Goal: Transaction & Acquisition: Purchase product/service

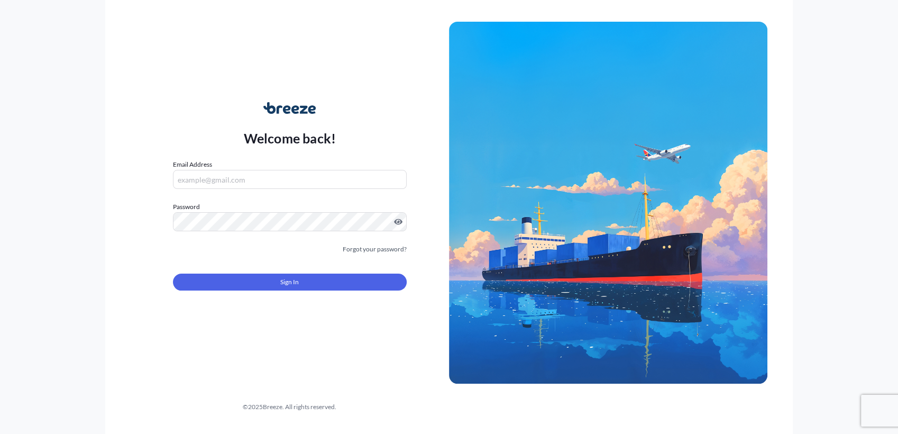
type input "[PERSON_NAME][EMAIL_ADDRESS][DOMAIN_NAME]"
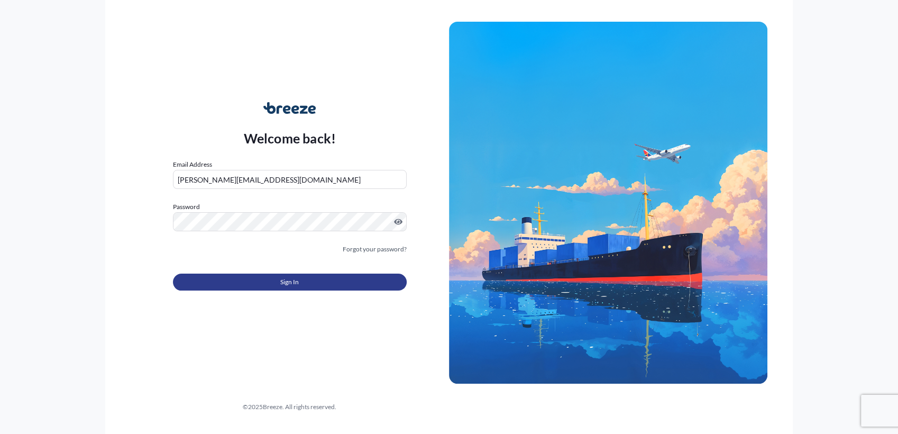
click at [308, 288] on button "Sign In" at bounding box center [290, 282] width 234 height 17
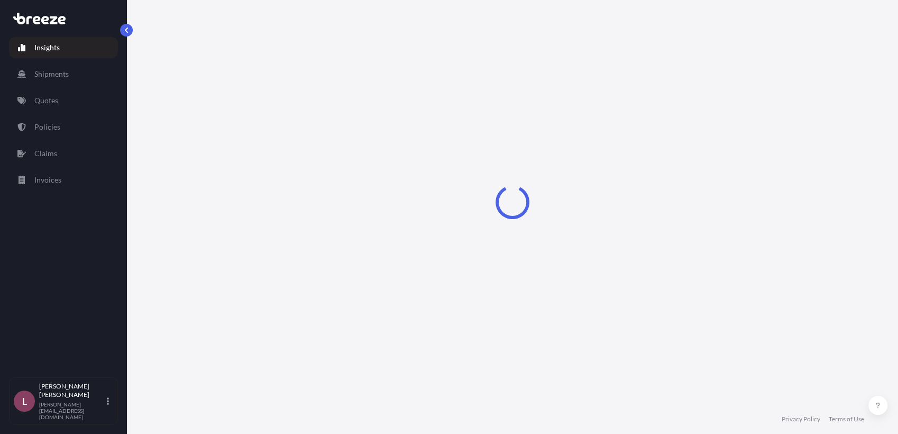
select select "2025"
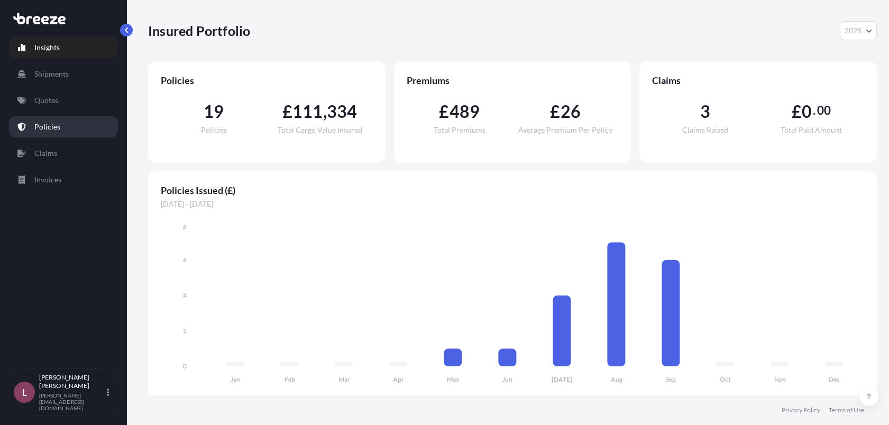
click at [62, 130] on link "Policies" at bounding box center [63, 126] width 109 height 21
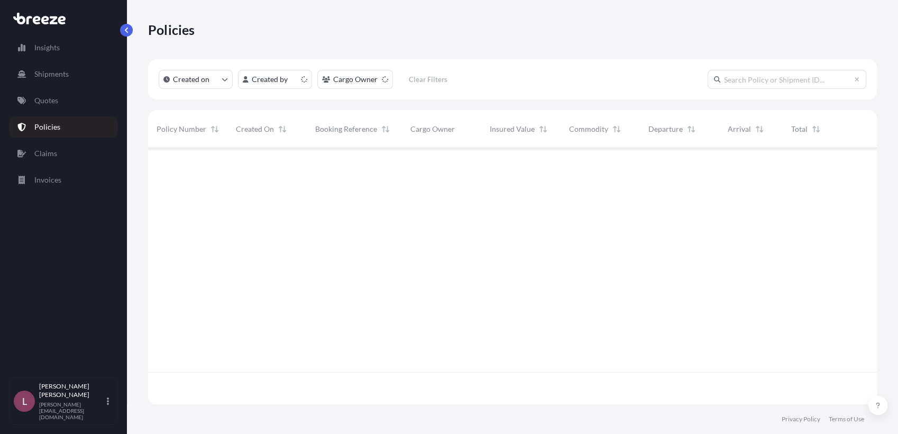
scroll to position [253, 720]
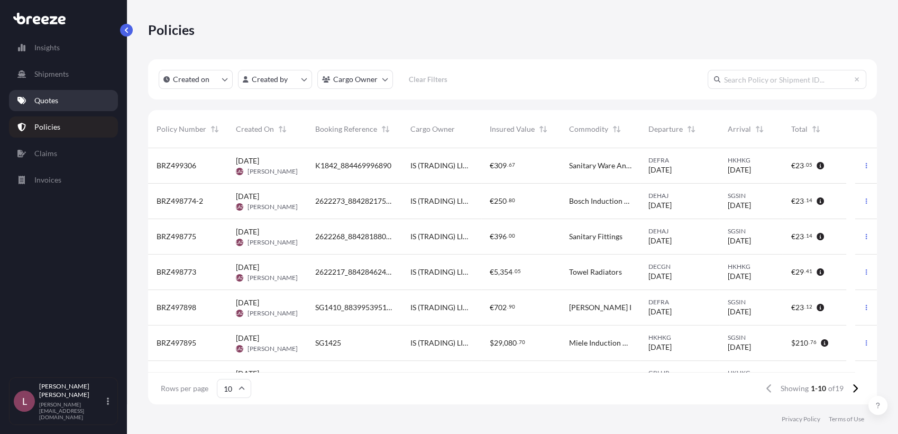
click at [53, 100] on p "Quotes" at bounding box center [46, 100] width 24 height 11
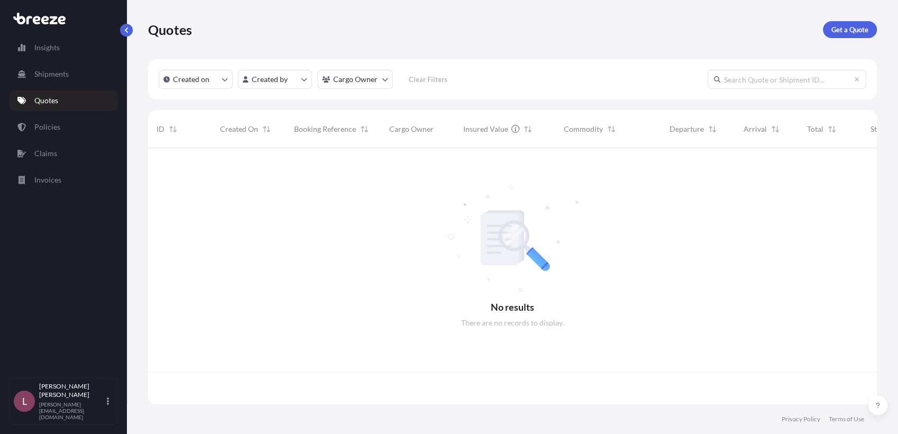
scroll to position [253, 720]
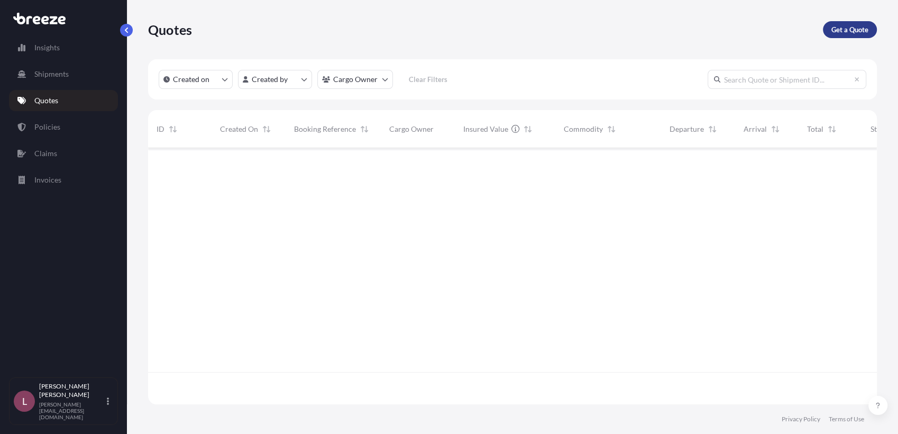
click at [844, 32] on p "Get a Quote" at bounding box center [850, 29] width 37 height 11
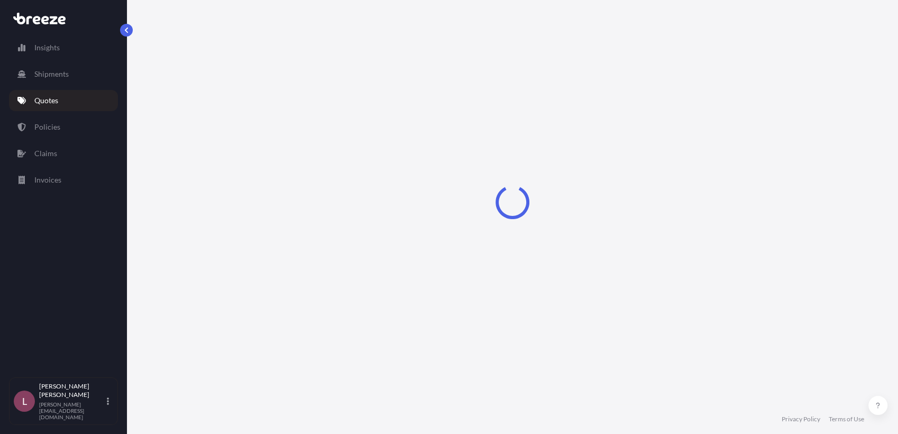
select select "Sea"
select select "1"
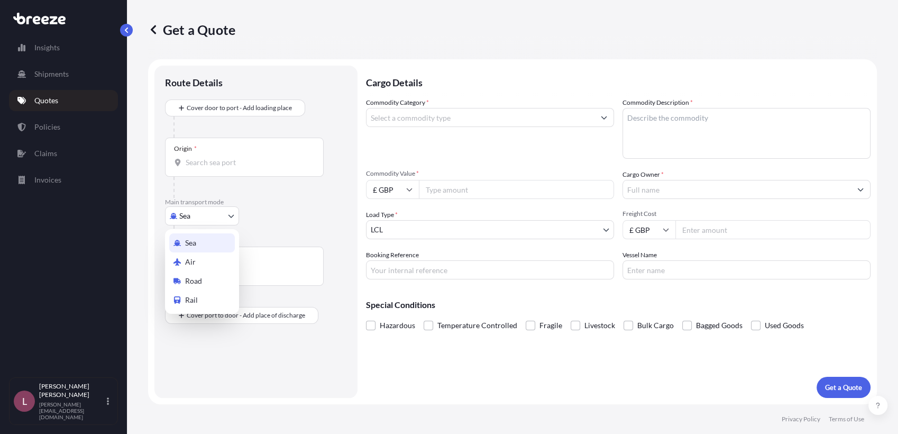
click at [197, 214] on body "Insights Shipments Quotes Policies Claims Invoices L Lesley Anne Zamora anne@id…" at bounding box center [449, 217] width 898 height 434
click at [195, 264] on span "Air" at bounding box center [190, 262] width 11 height 11
select select "Air"
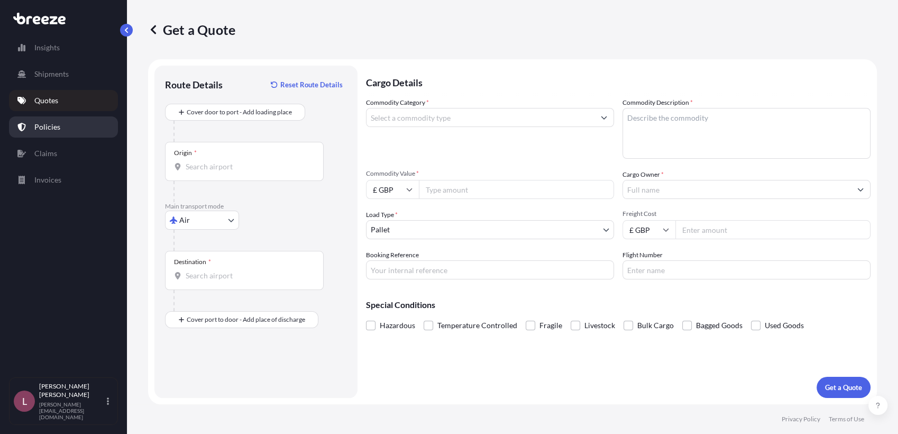
click at [51, 127] on p "Policies" at bounding box center [47, 127] width 26 height 11
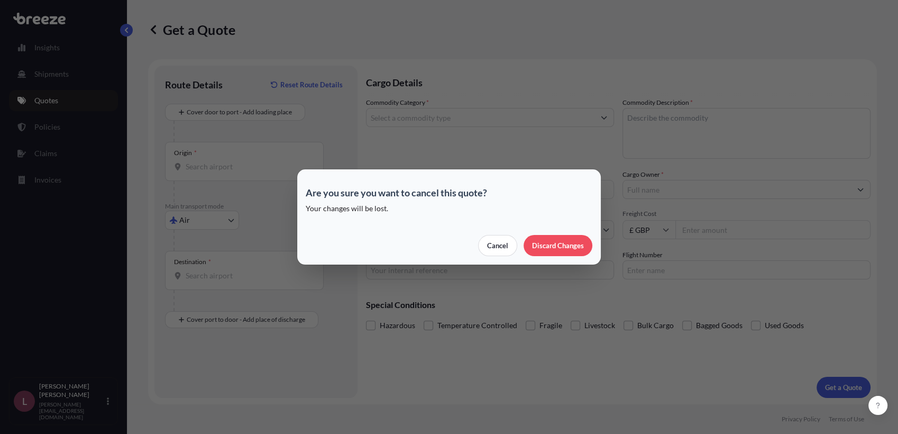
click at [593, 249] on section "Are you sure you want to cancel this quote? Your changes will be lost. Cancel D…" at bounding box center [449, 216] width 304 height 95
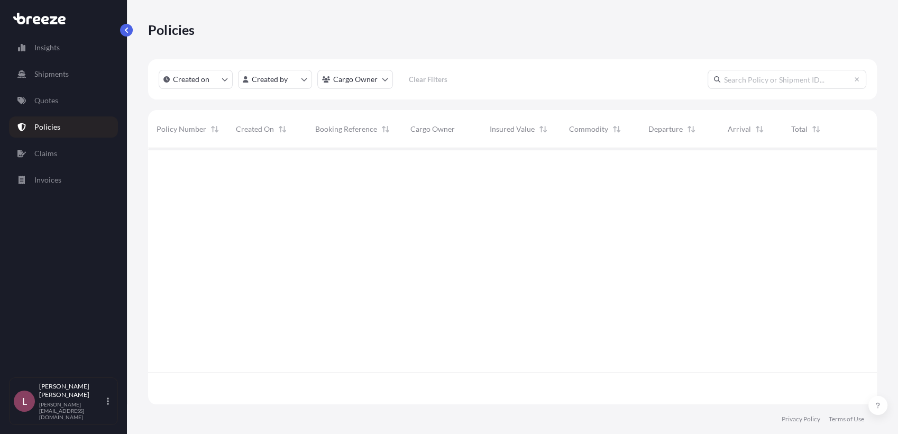
scroll to position [253, 720]
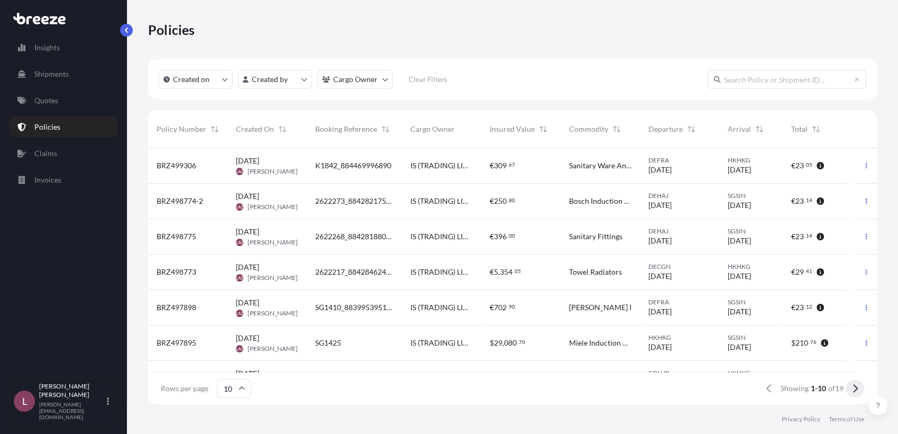
click at [861, 390] on button at bounding box center [855, 388] width 19 height 17
click at [380, 339] on span "UKSGAir-Hellmann-7A" at bounding box center [354, 343] width 78 height 11
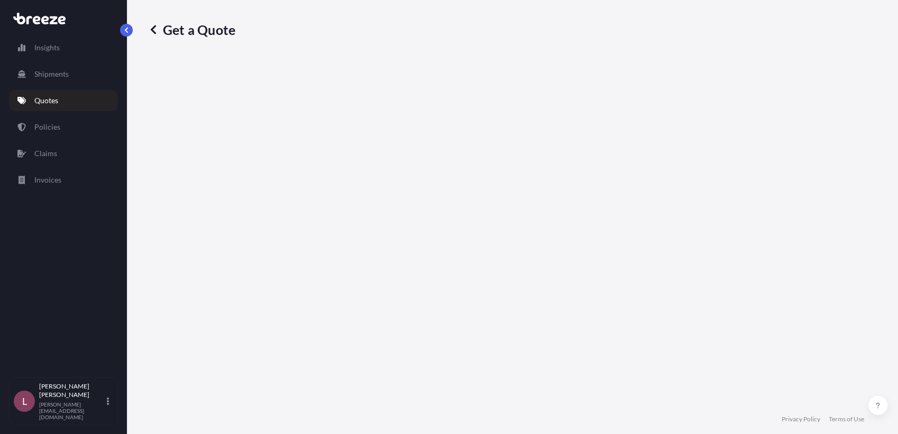
select select "Sea"
select select "1"
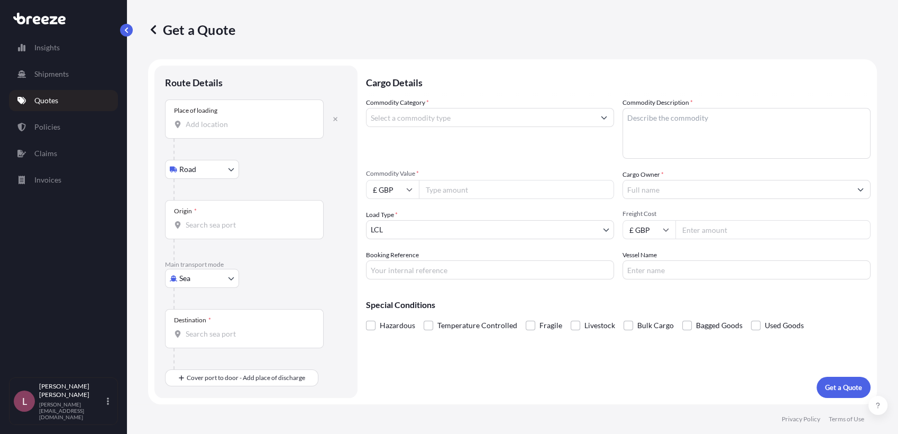
click at [216, 281] on body "Insights Shipments Quotes Policies Claims Invoices L [PERSON_NAME] Zamora [EMAI…" at bounding box center [449, 217] width 898 height 434
click at [205, 323] on div "Air" at bounding box center [202, 324] width 66 height 19
select select "Air"
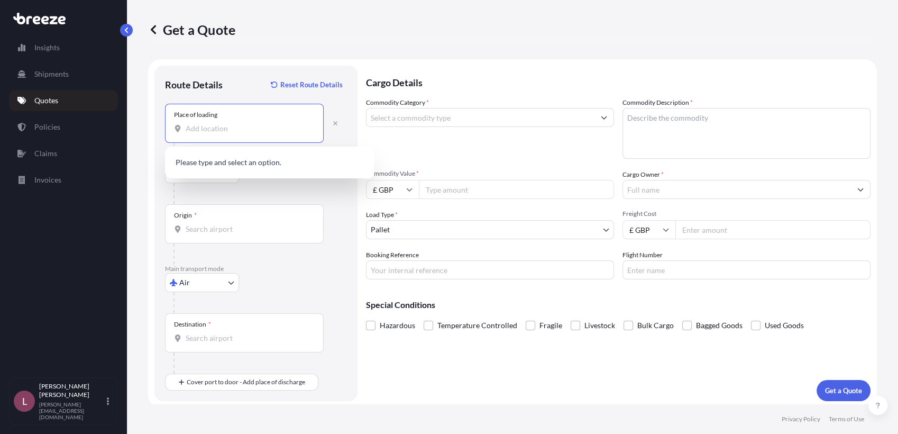
click at [229, 129] on input "Place of loading" at bounding box center [248, 128] width 125 height 11
paste input "SL3 8AG"
click at [233, 165] on span "[STREET_ADDRESS]" at bounding box center [234, 163] width 66 height 11
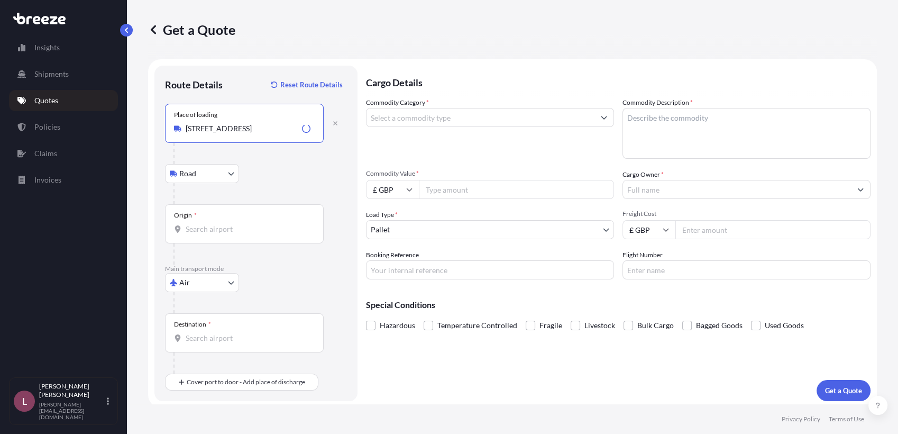
type input "[STREET_ADDRESS]"
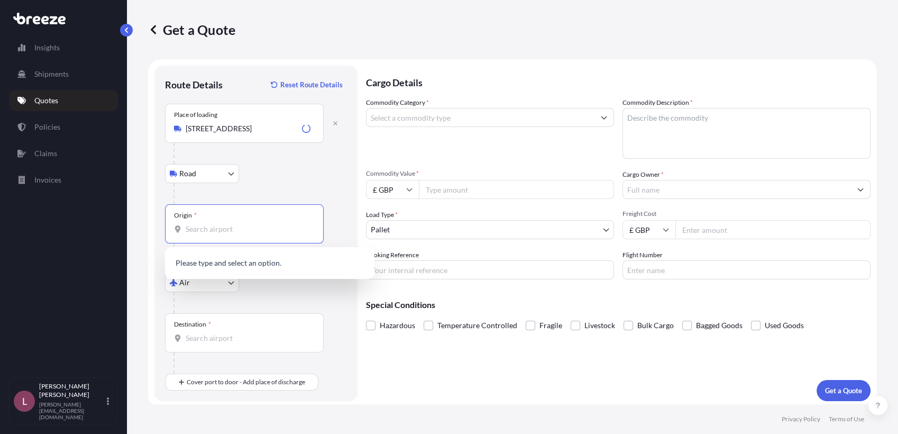
click at [251, 225] on input "Origin *" at bounding box center [248, 229] width 125 height 11
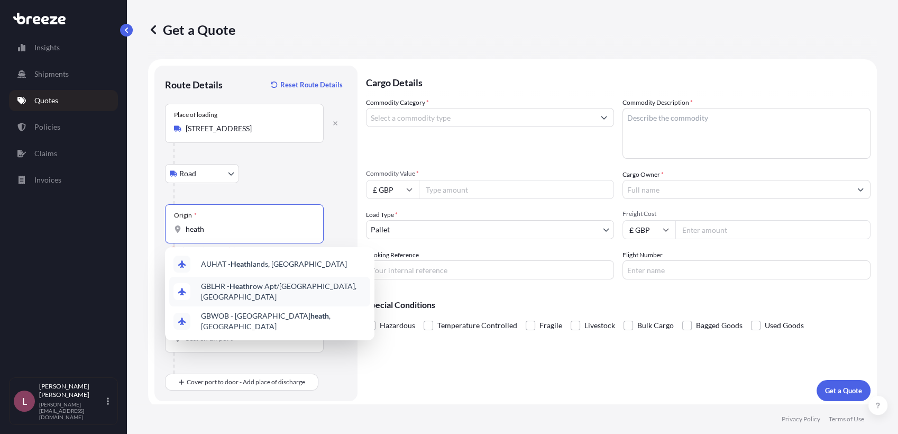
click at [244, 283] on div "GBLHR - Heath row Apt/[GEOGRAPHIC_DATA], [GEOGRAPHIC_DATA]" at bounding box center [269, 292] width 201 height 30
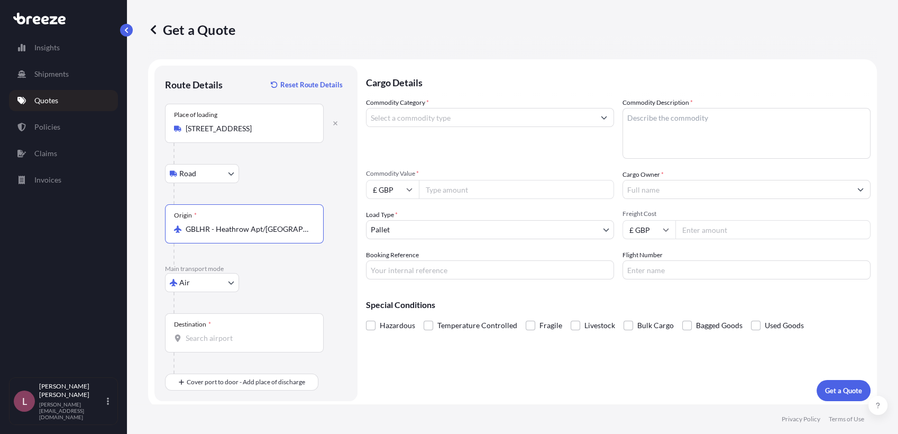
type input "GBLHR - Heathrow Apt/[GEOGRAPHIC_DATA], [GEOGRAPHIC_DATA]"
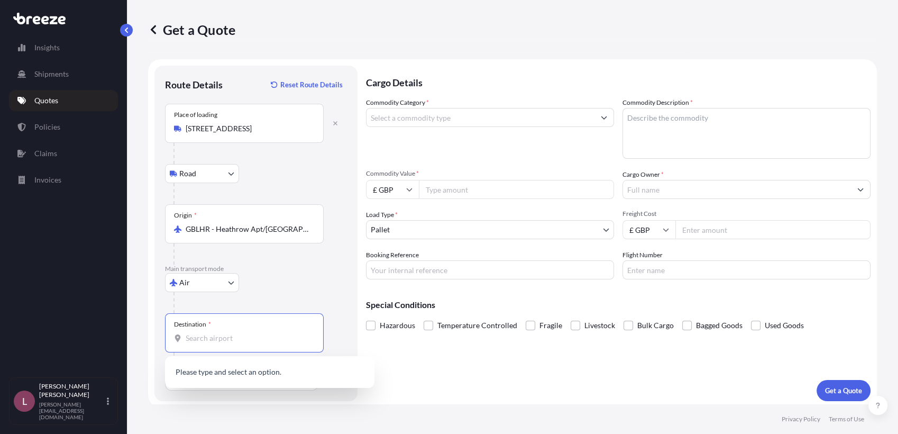
click at [253, 339] on input "Destination *" at bounding box center [248, 338] width 125 height 11
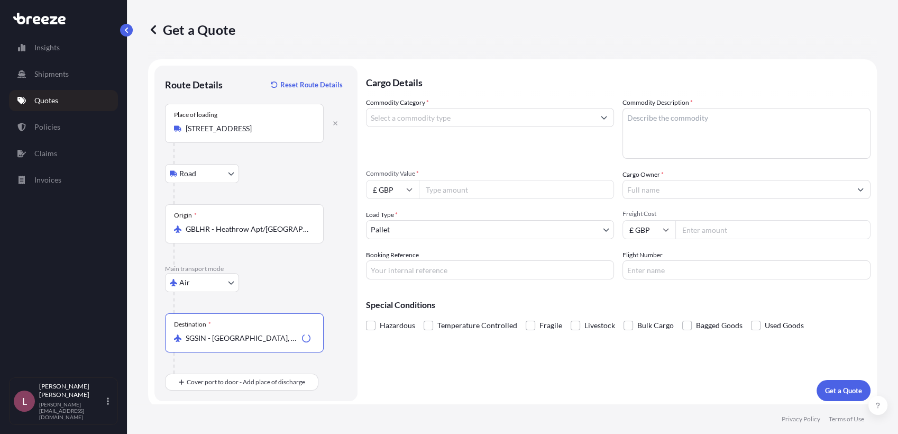
scroll to position [3, 0]
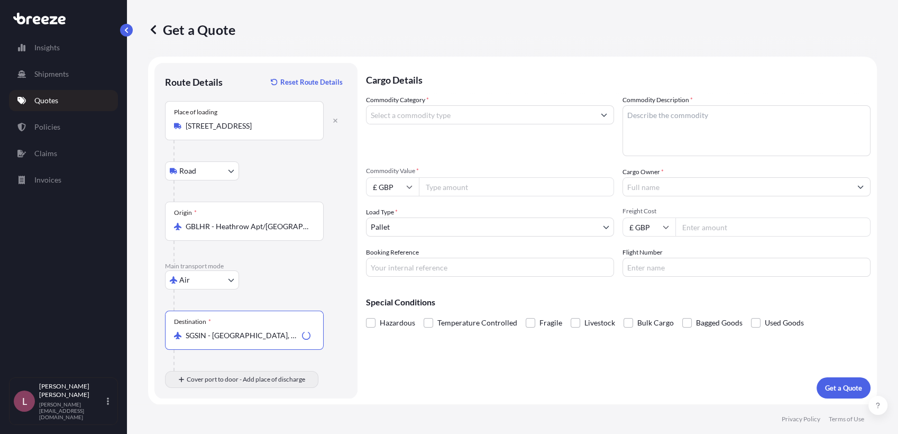
type input "SGSIN - [GEOGRAPHIC_DATA], [GEOGRAPHIC_DATA]"
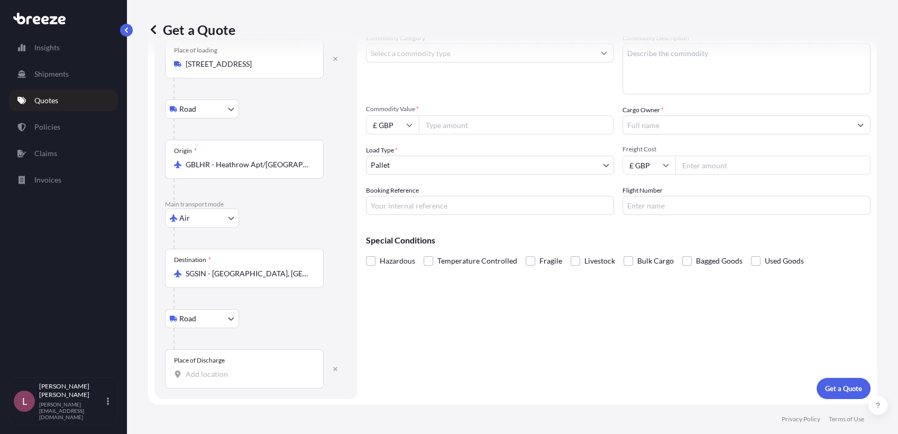
click at [251, 365] on div "Place of Discharge" at bounding box center [244, 368] width 159 height 39
click at [251, 369] on input "Place of Discharge" at bounding box center [248, 374] width 125 height 11
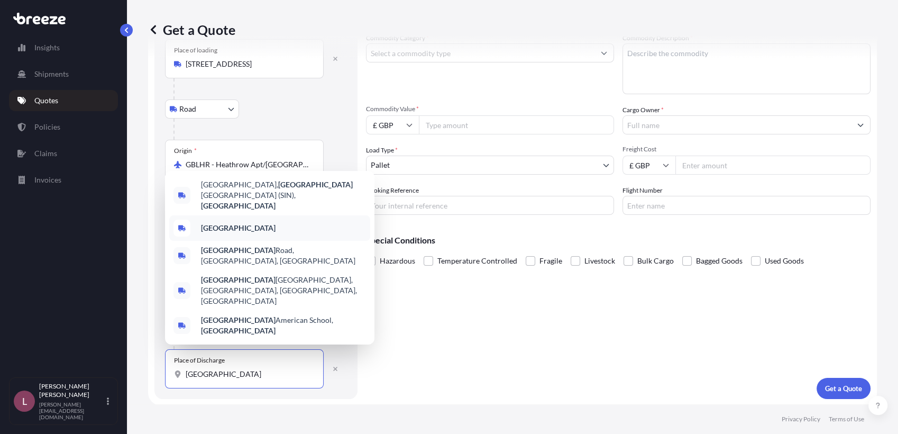
click at [248, 241] on div "[GEOGRAPHIC_DATA]" at bounding box center [269, 227] width 201 height 25
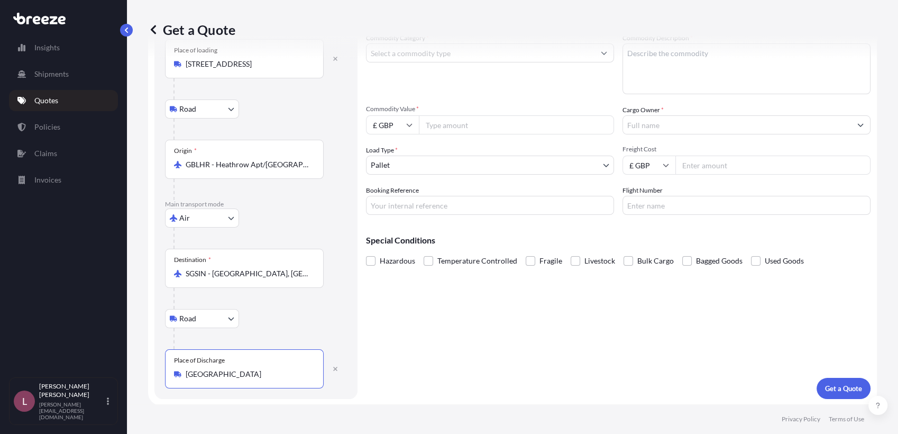
scroll to position [0, 0]
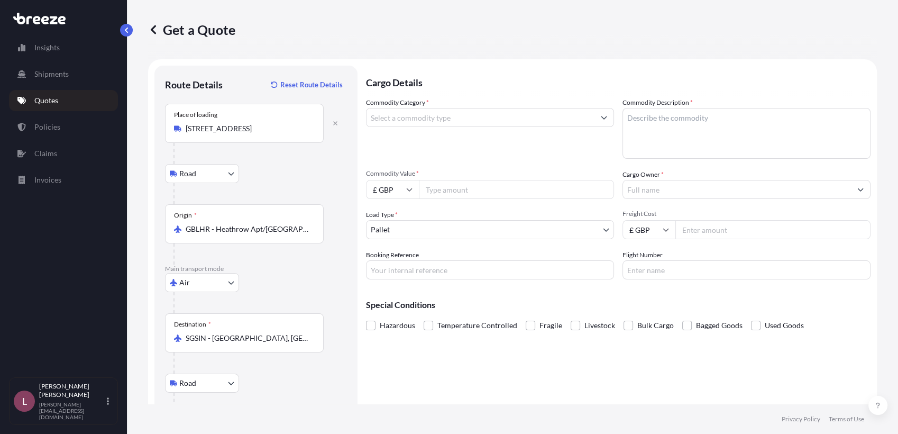
type input "[GEOGRAPHIC_DATA]"
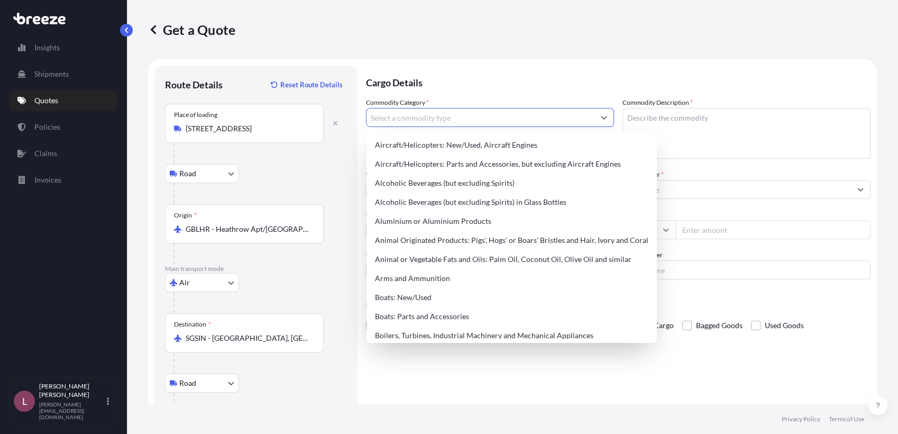
click at [465, 121] on input "Commodity Category *" at bounding box center [481, 117] width 228 height 19
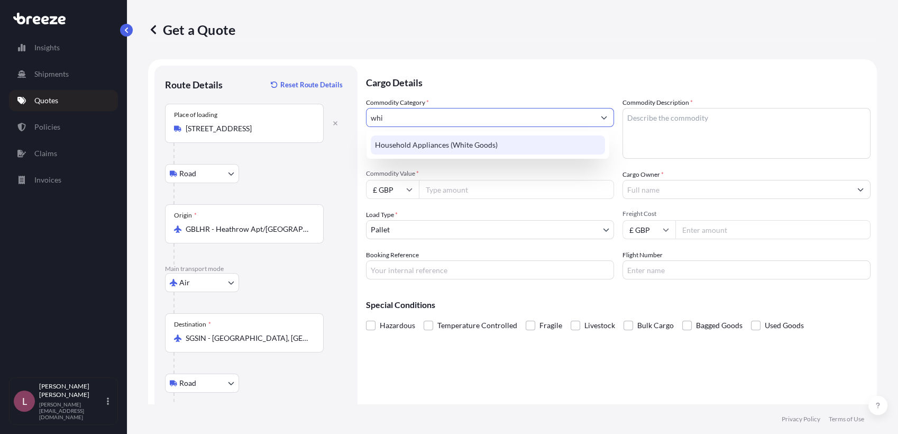
click at [466, 149] on div "Household Appliances (White Goods)" at bounding box center [488, 144] width 234 height 19
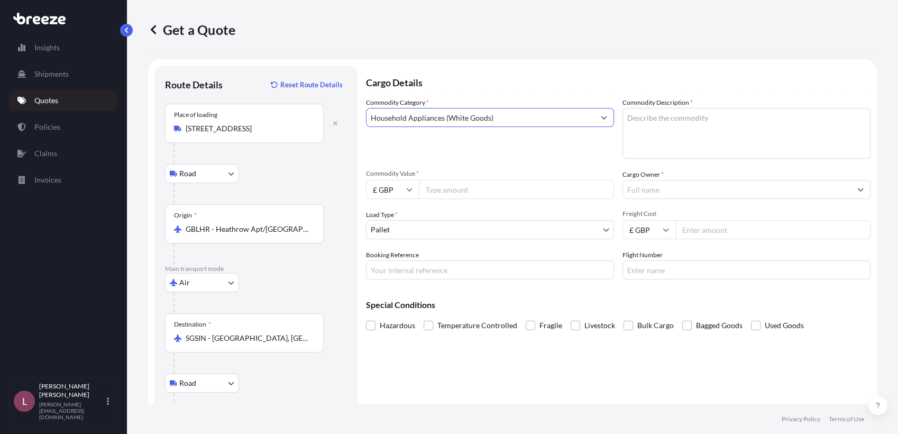
type input "Household Appliances (White Goods)"
click at [633, 112] on textarea "Commodity Description *" at bounding box center [747, 133] width 248 height 51
type textarea "Household Appliances"
click at [473, 190] on input "Commodity Value *" at bounding box center [516, 189] width 195 height 19
paste input "5032"
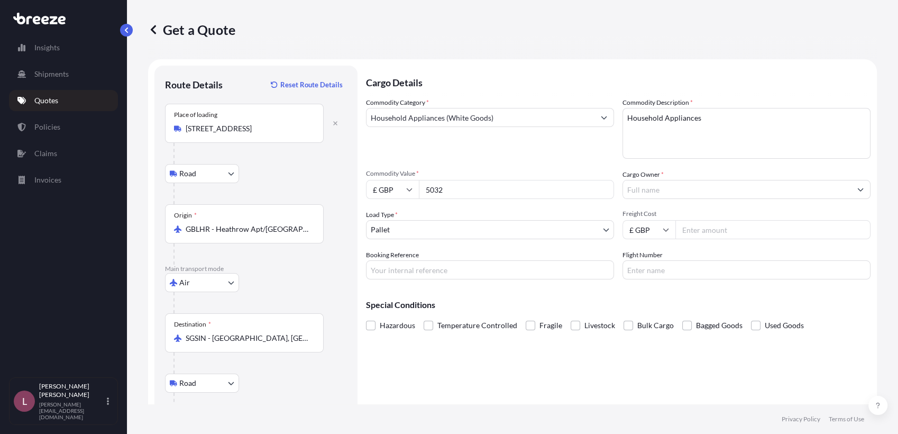
type input "5032"
click at [655, 197] on input "Cargo Owner *" at bounding box center [737, 189] width 228 height 19
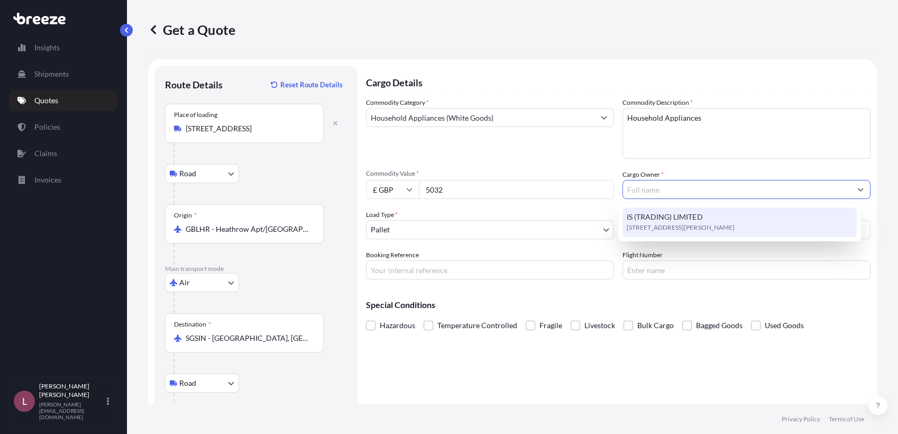
click at [648, 216] on span "IS (TRADING) LIMITED" at bounding box center [665, 217] width 76 height 11
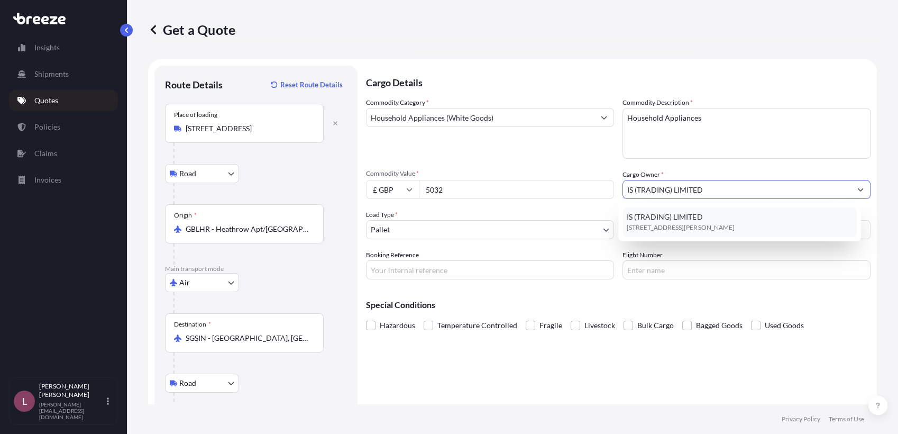
type input "IS (TRADING) LIMITED"
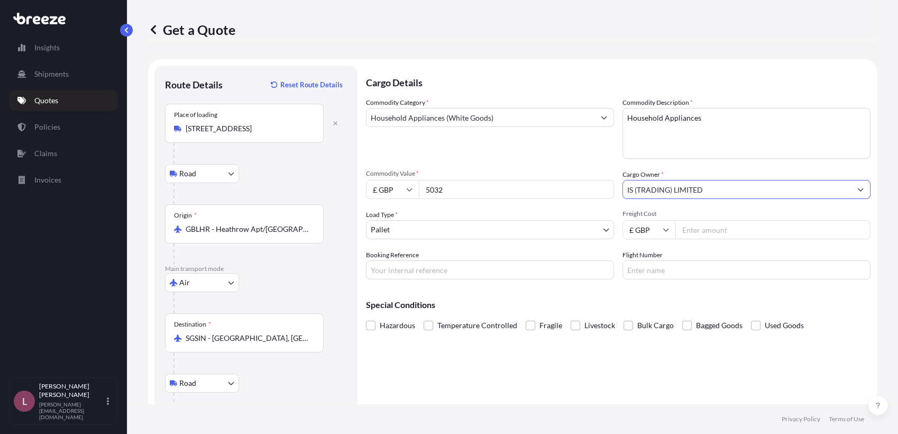
click at [540, 263] on input "Booking Reference" at bounding box center [490, 269] width 248 height 19
paste input "UKSGAir-[PERSON_NAME]-9B"
type input "UKSGAir-[PERSON_NAME]-9B"
click at [726, 394] on div "Cargo Details Commodity Category * Household Appliances (White Goods) Commodity…" at bounding box center [618, 265] width 505 height 398
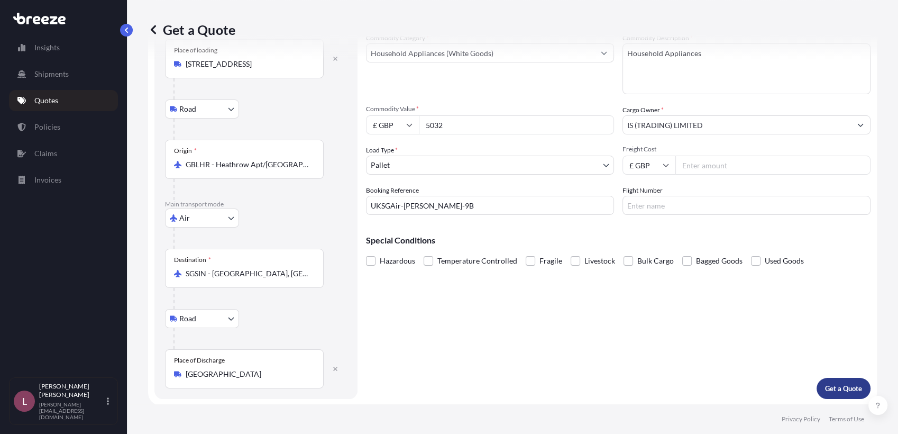
click at [827, 383] on p "Get a Quote" at bounding box center [843, 388] width 37 height 11
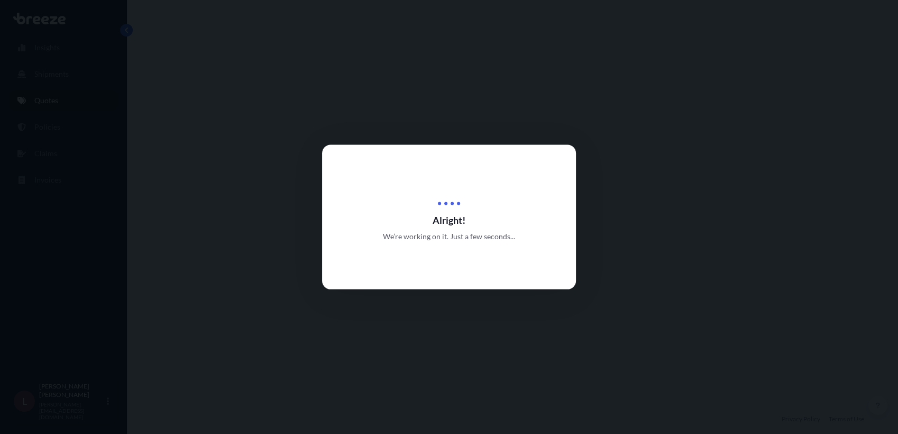
select select "Road"
select select "Air"
select select "Road"
select select "1"
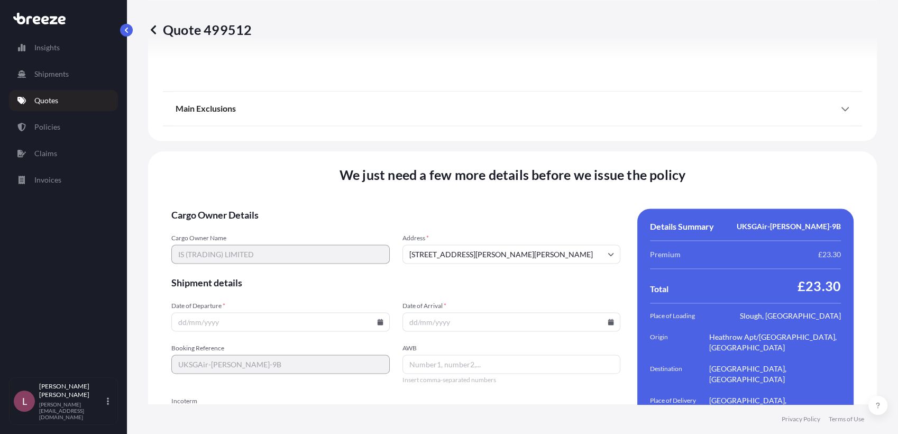
scroll to position [1443, 0]
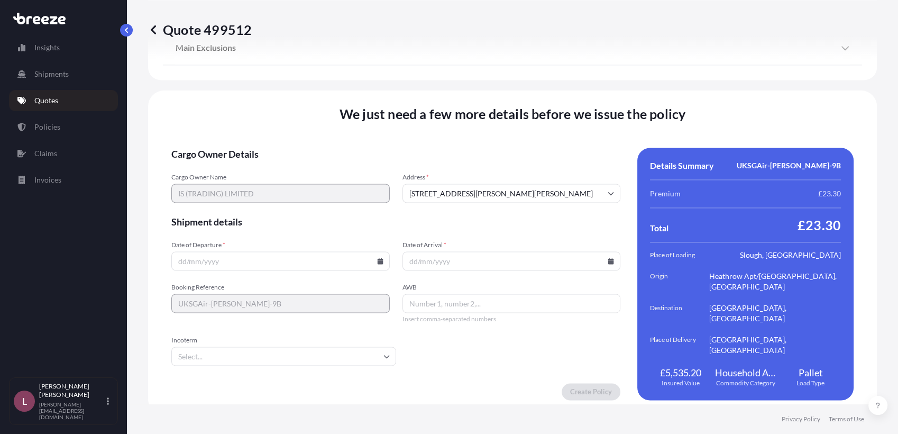
click at [308, 256] on input "Date of Departure *" at bounding box center [280, 260] width 219 height 19
click at [379, 258] on icon at bounding box center [380, 261] width 6 height 6
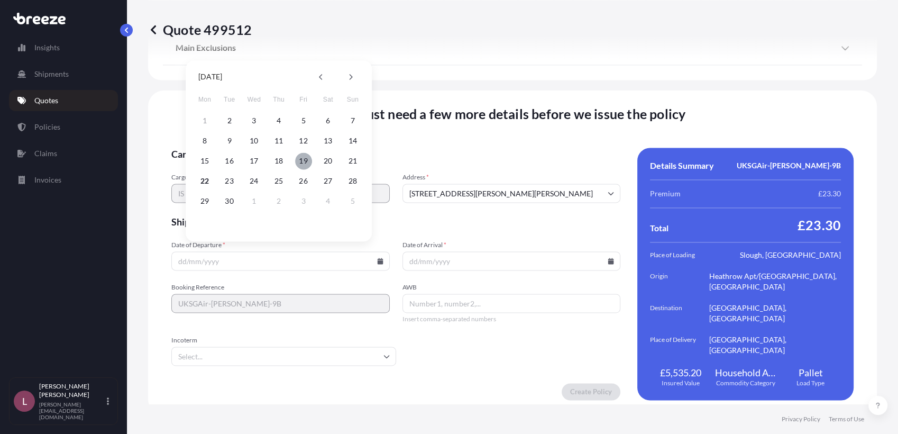
click at [305, 159] on button "19" at bounding box center [303, 160] width 17 height 17
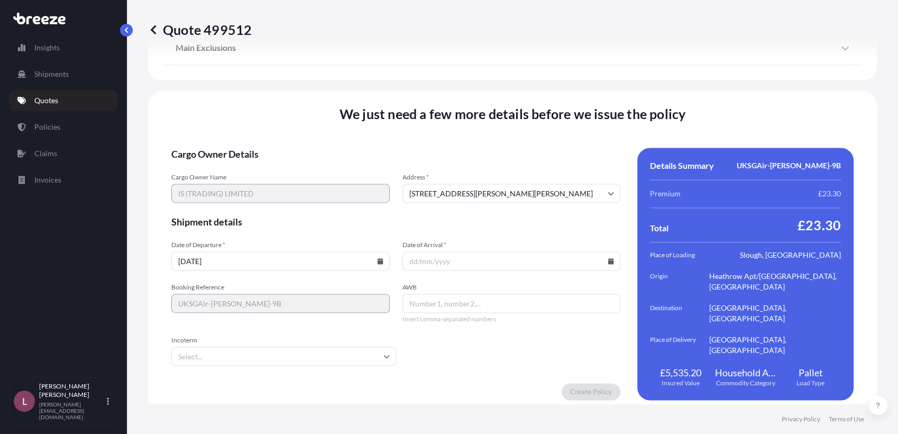
type input "[DATE]"
click at [608, 258] on icon at bounding box center [611, 261] width 6 height 6
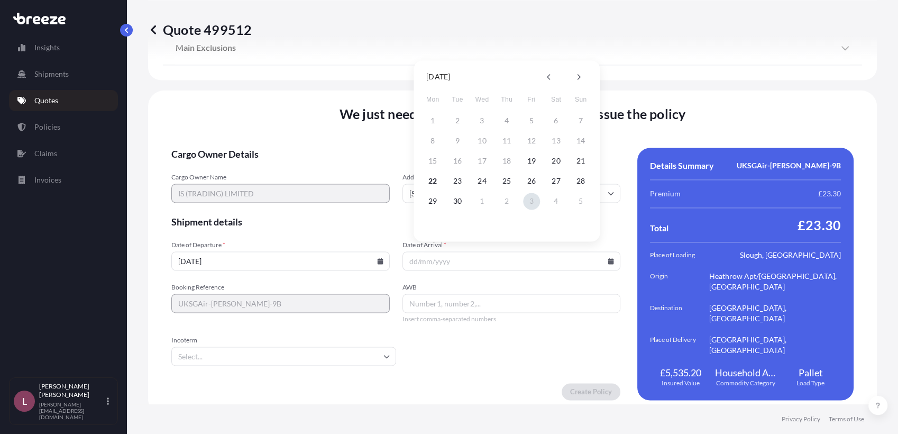
click at [534, 198] on button "3" at bounding box center [531, 201] width 17 height 17
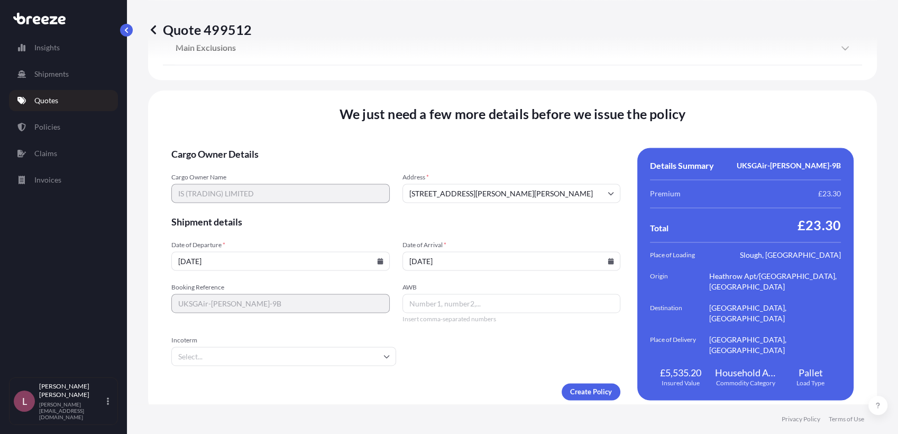
type input "[DATE]"
click at [447, 368] on form "Cargo Owner Details Cargo Owner Name IS (TRADING) LIMITED Address * [STREET_ADD…" at bounding box center [395, 274] width 449 height 252
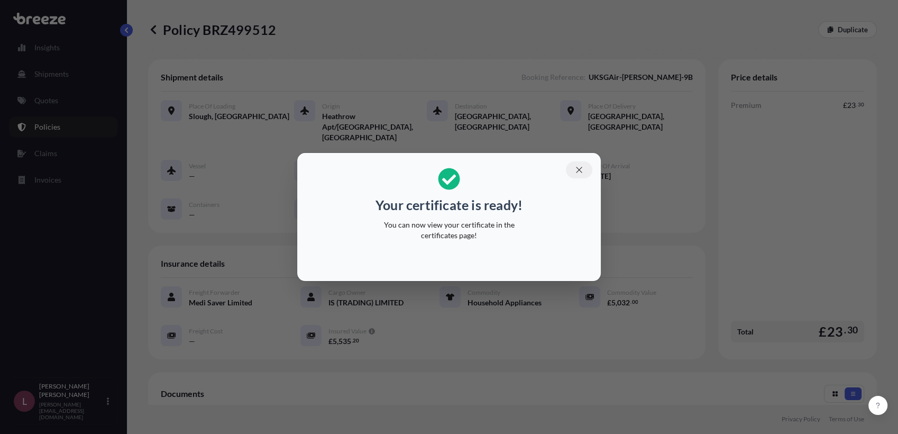
click at [580, 171] on icon "button" at bounding box center [579, 170] width 6 height 6
